Goal: Transaction & Acquisition: Purchase product/service

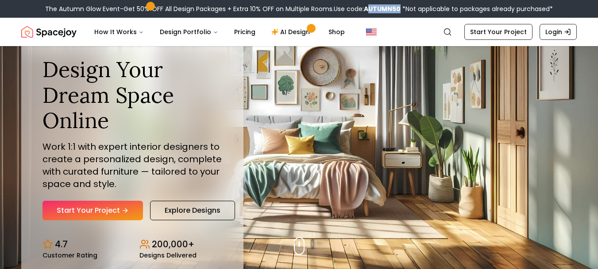
copy b "UTUMN50"
drag, startPoint x: 367, startPoint y: 10, endPoint x: 398, endPoint y: 13, distance: 31.6
click at [398, 13] on div "The Autumn Glow Event-Get 50% OFF All Design Packages + Extra 10% OFF on Multip…" at bounding box center [299, 9] width 598 height 18
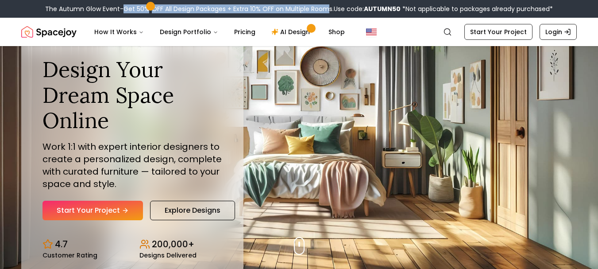
copy div "Get 50% OFF All Design Packages + Extra 10% OFF on Multiple Room"
copy div "Get 50% OFF All Design Packages + Extra 10% OFF on Multiple Rooms."
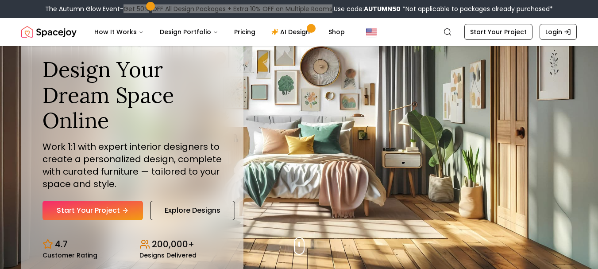
drag, startPoint x: 121, startPoint y: 9, endPoint x: 328, endPoint y: 5, distance: 207.6
click at [328, 5] on div "The Autumn Glow Event-Get 50% OFF All Design Packages + Extra 10% OFF on Multip…" at bounding box center [299, 8] width 508 height 9
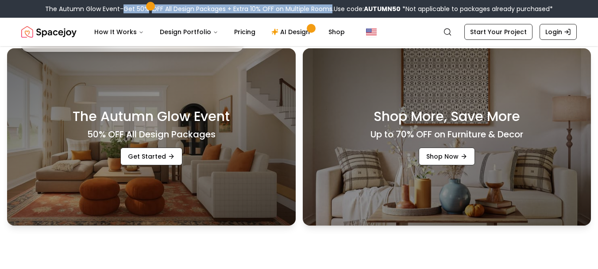
scroll to position [209, 0]
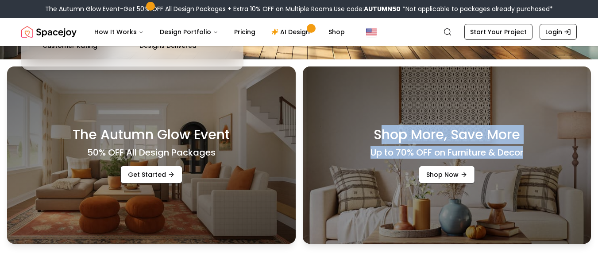
copy div "hop More, Save More Up to 70% OFF on Furniture & Decor"
drag, startPoint x: 377, startPoint y: 131, endPoint x: 528, endPoint y: 150, distance: 152.1
click at [528, 150] on div "Shop More, Save More Up to 70% OFF on Furniture & Decor Shop Now" at bounding box center [447, 154] width 289 height 177
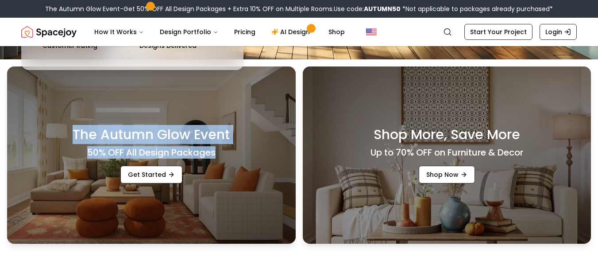
copy div "The Autumn Glow Event 50% OFF All Design Packages"
drag, startPoint x: 72, startPoint y: 131, endPoint x: 222, endPoint y: 157, distance: 152.7
click at [222, 157] on div "The Autumn Glow Event 50% OFF All Design Packages Get Started" at bounding box center [151, 154] width 289 height 177
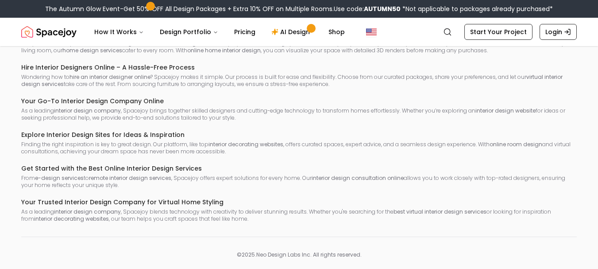
scroll to position [4932, 0]
